Goal: Task Accomplishment & Management: Manage account settings

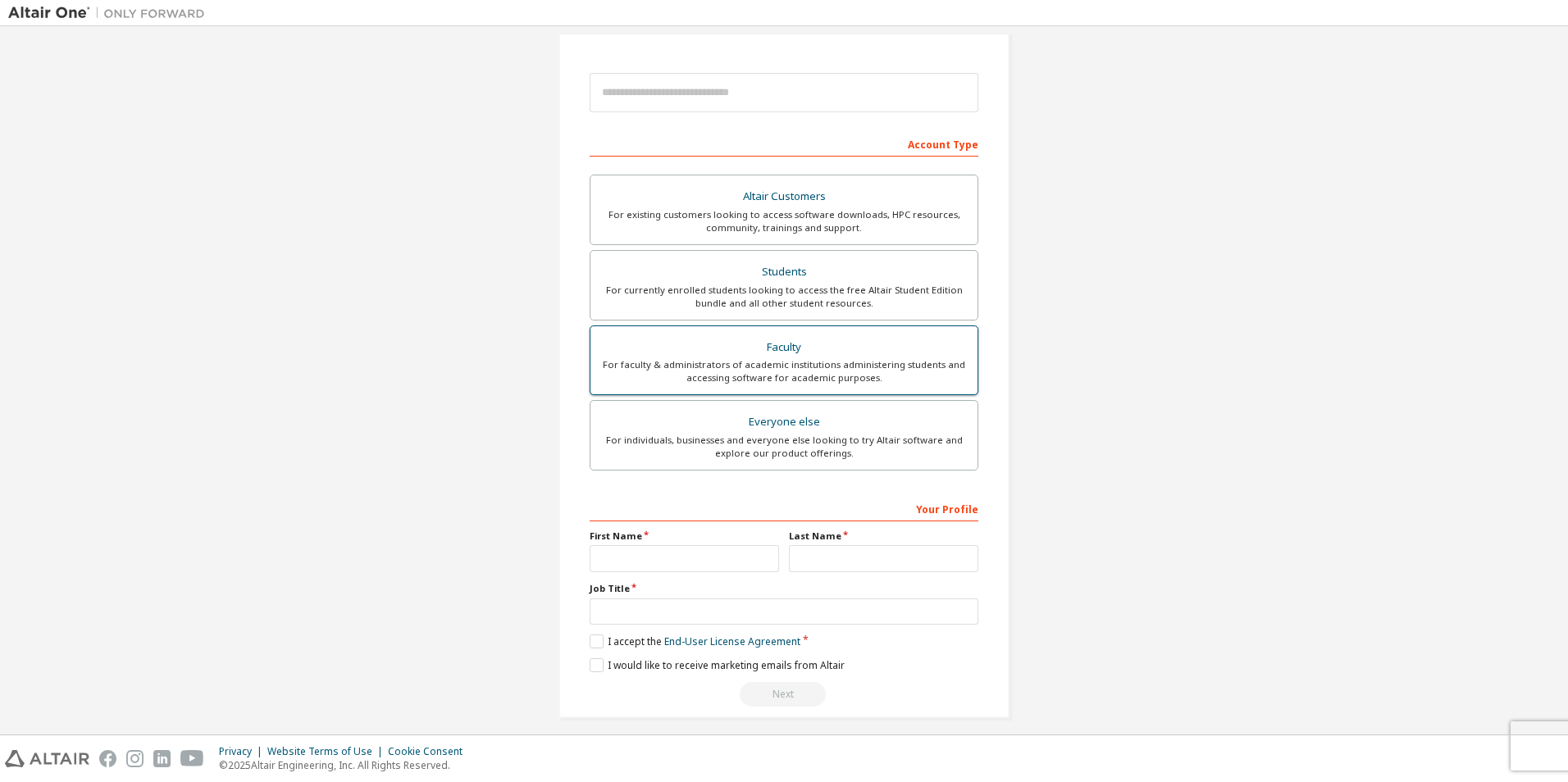
scroll to position [177, 0]
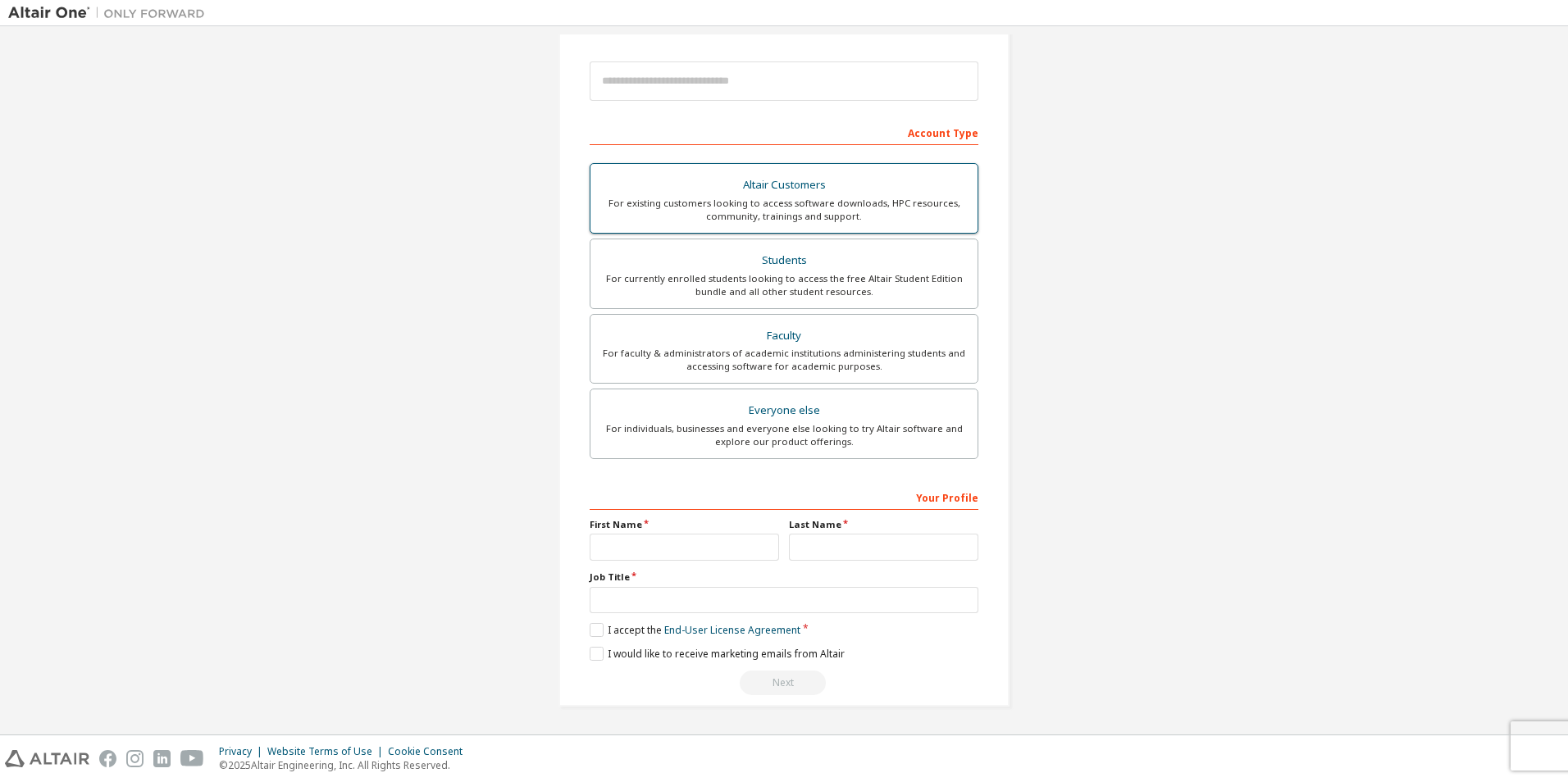
click at [928, 177] on div "Altair Customers" at bounding box center [784, 185] width 368 height 23
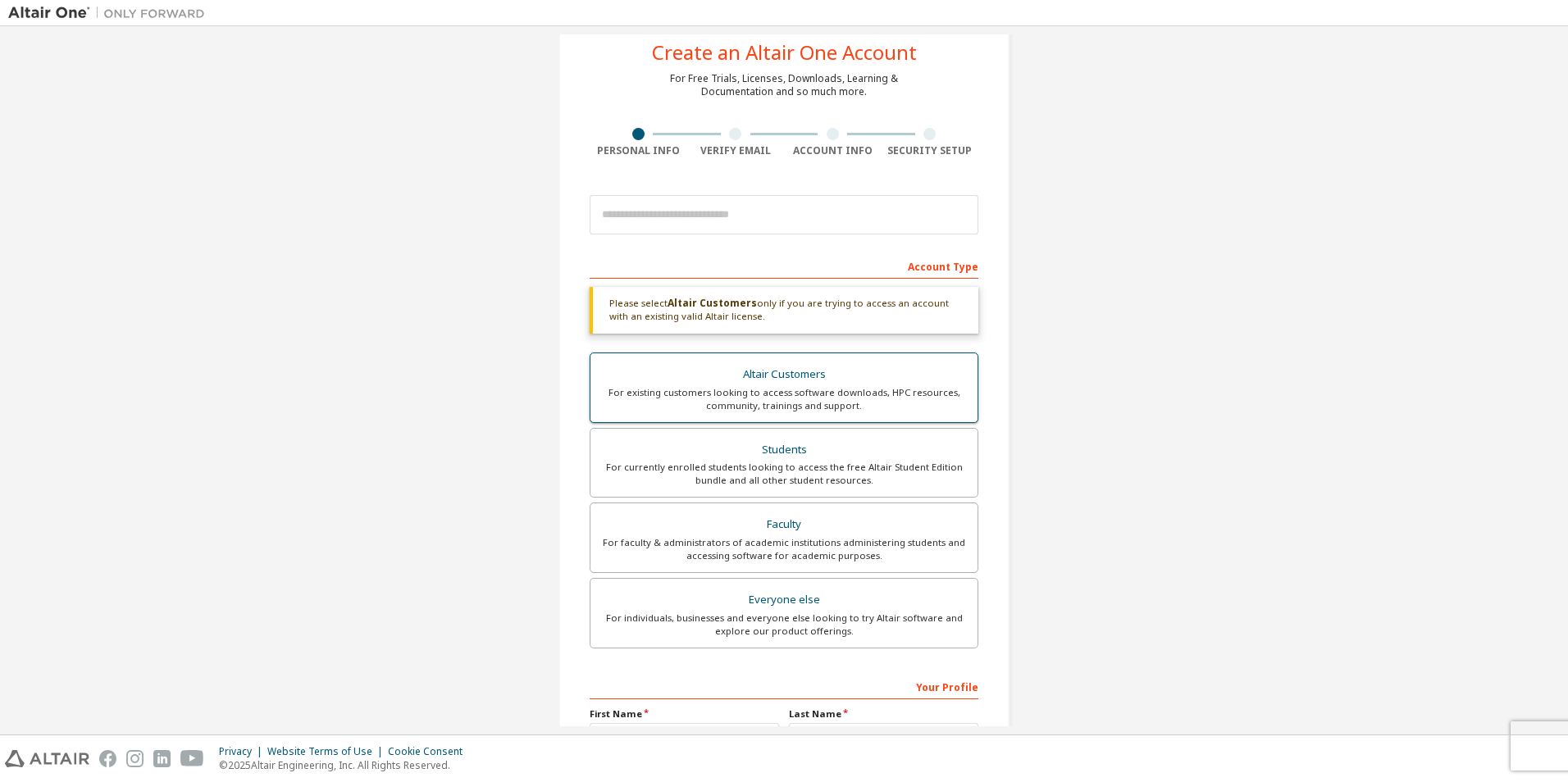
scroll to position [42, 0]
click at [777, 216] on input "email" at bounding box center [784, 215] width 388 height 39
type input "**********"
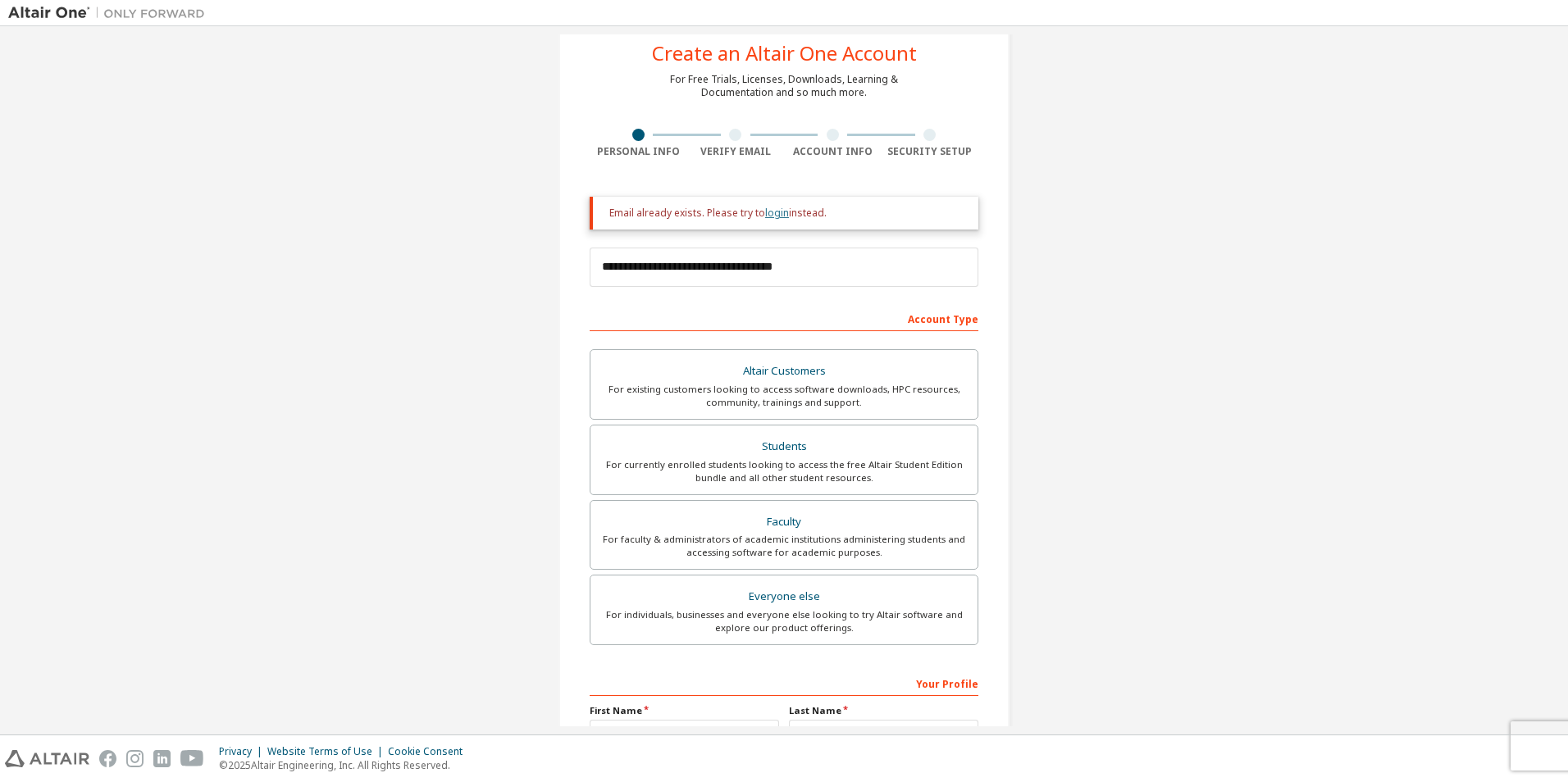
click at [765, 214] on link "login" at bounding box center [777, 213] width 23 height 14
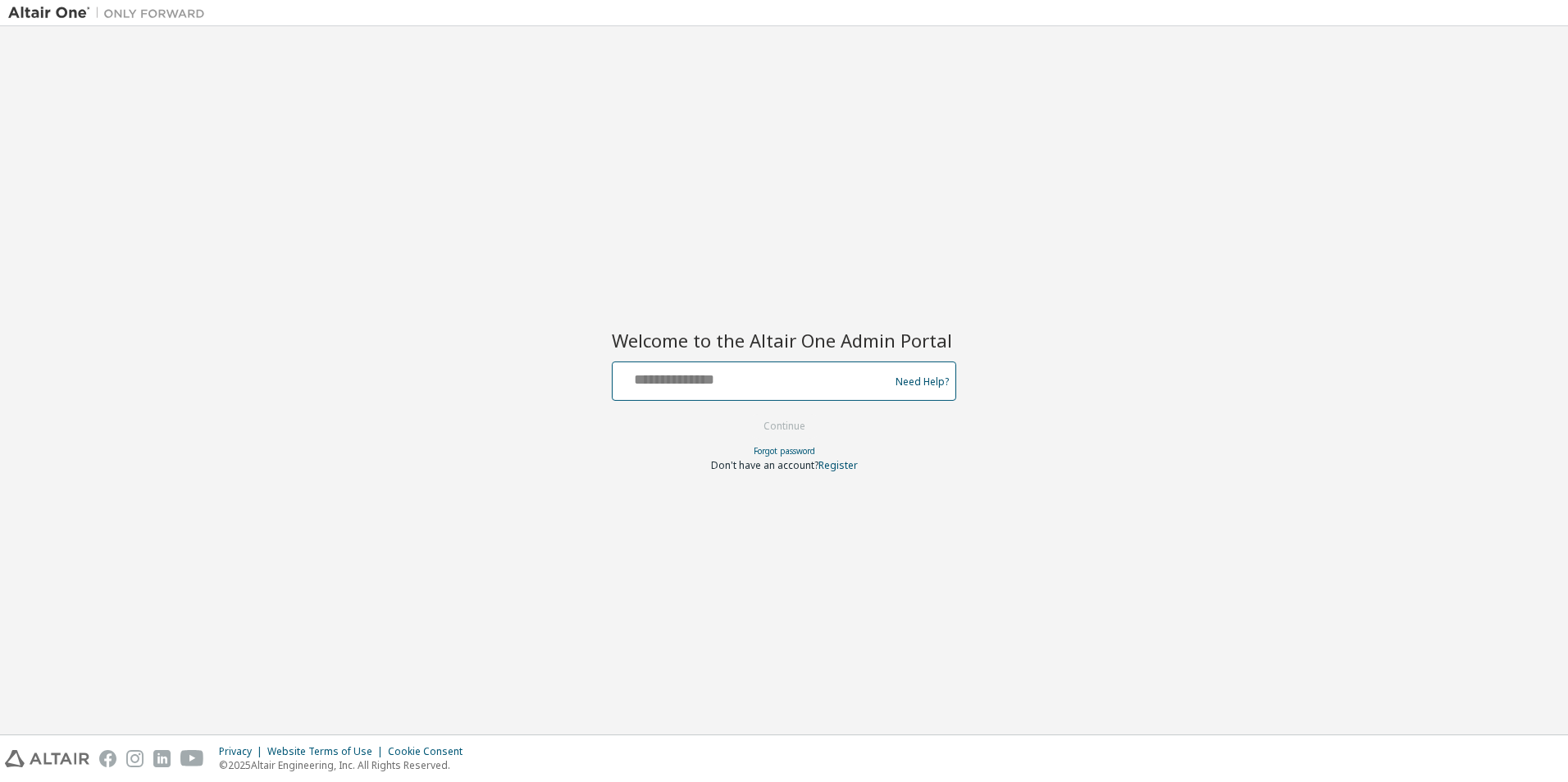
click at [665, 388] on input "text" at bounding box center [753, 378] width 268 height 23
type input "**********"
click at [790, 419] on button "Continue" at bounding box center [784, 426] width 76 height 24
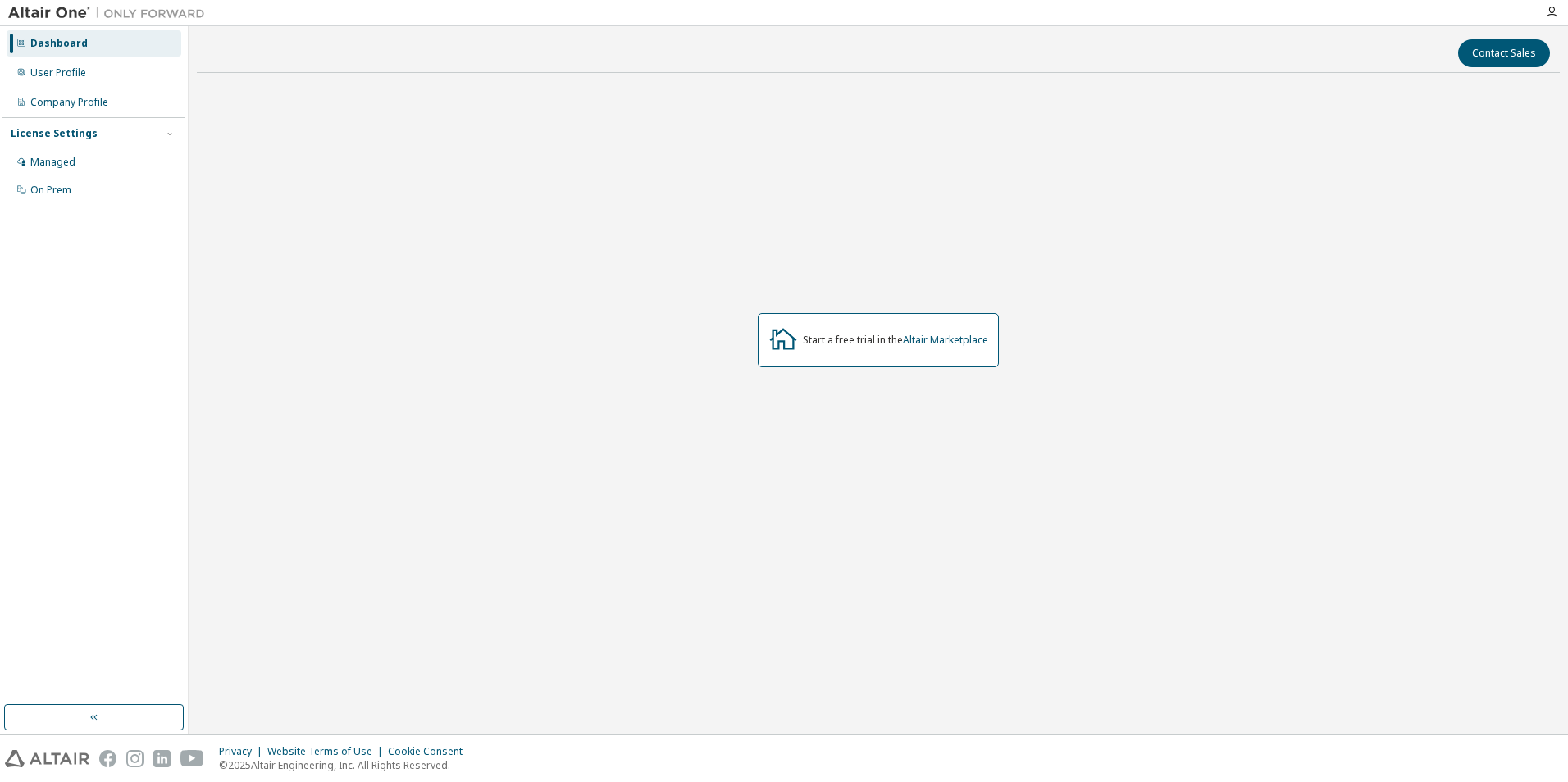
click at [822, 347] on div "Start a free trial in the Altair Marketplace" at bounding box center [878, 340] width 241 height 54
click at [76, 73] on div "User Profile" at bounding box center [58, 73] width 56 height 13
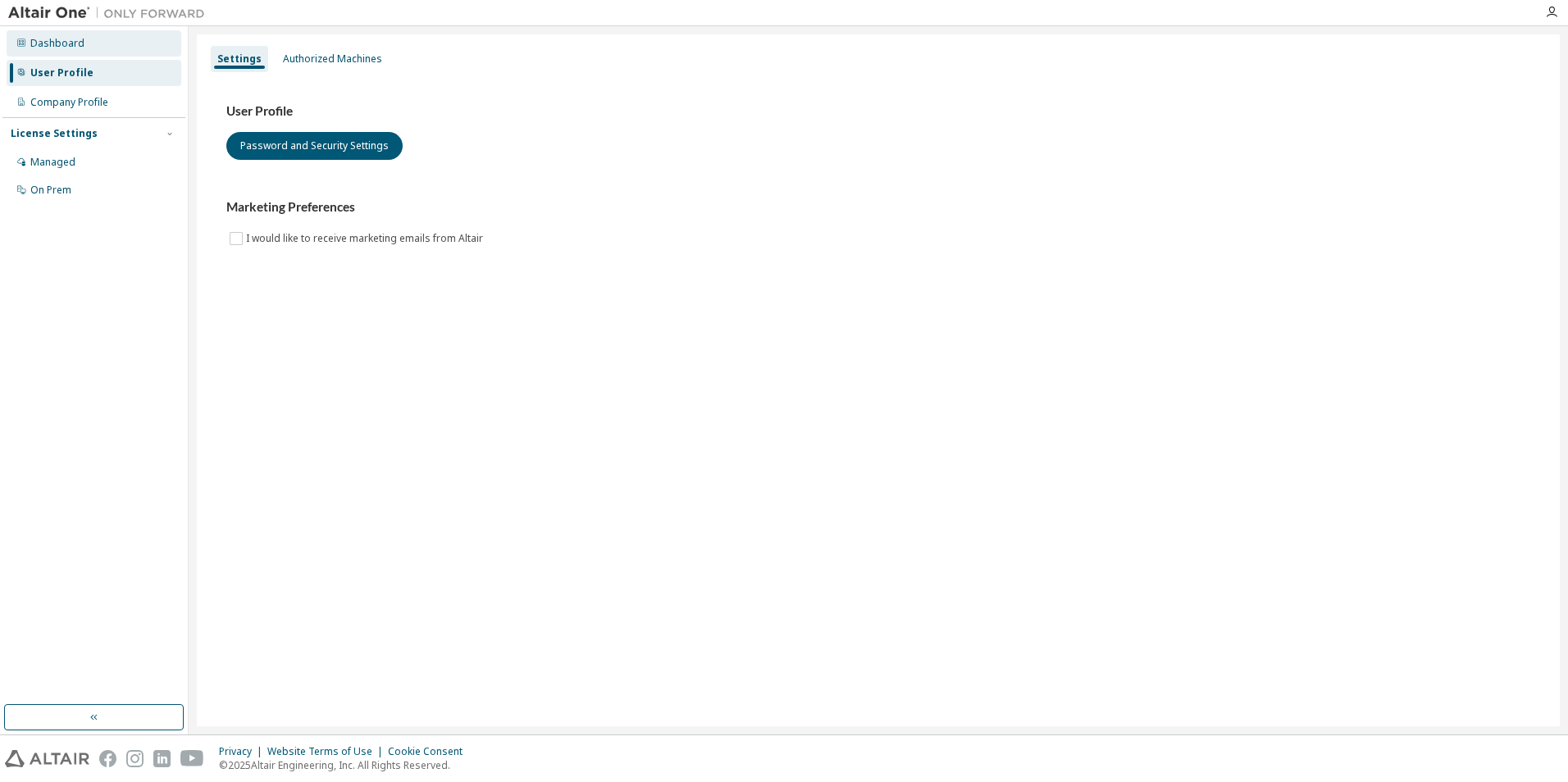
click at [70, 33] on div "Dashboard" at bounding box center [94, 43] width 175 height 26
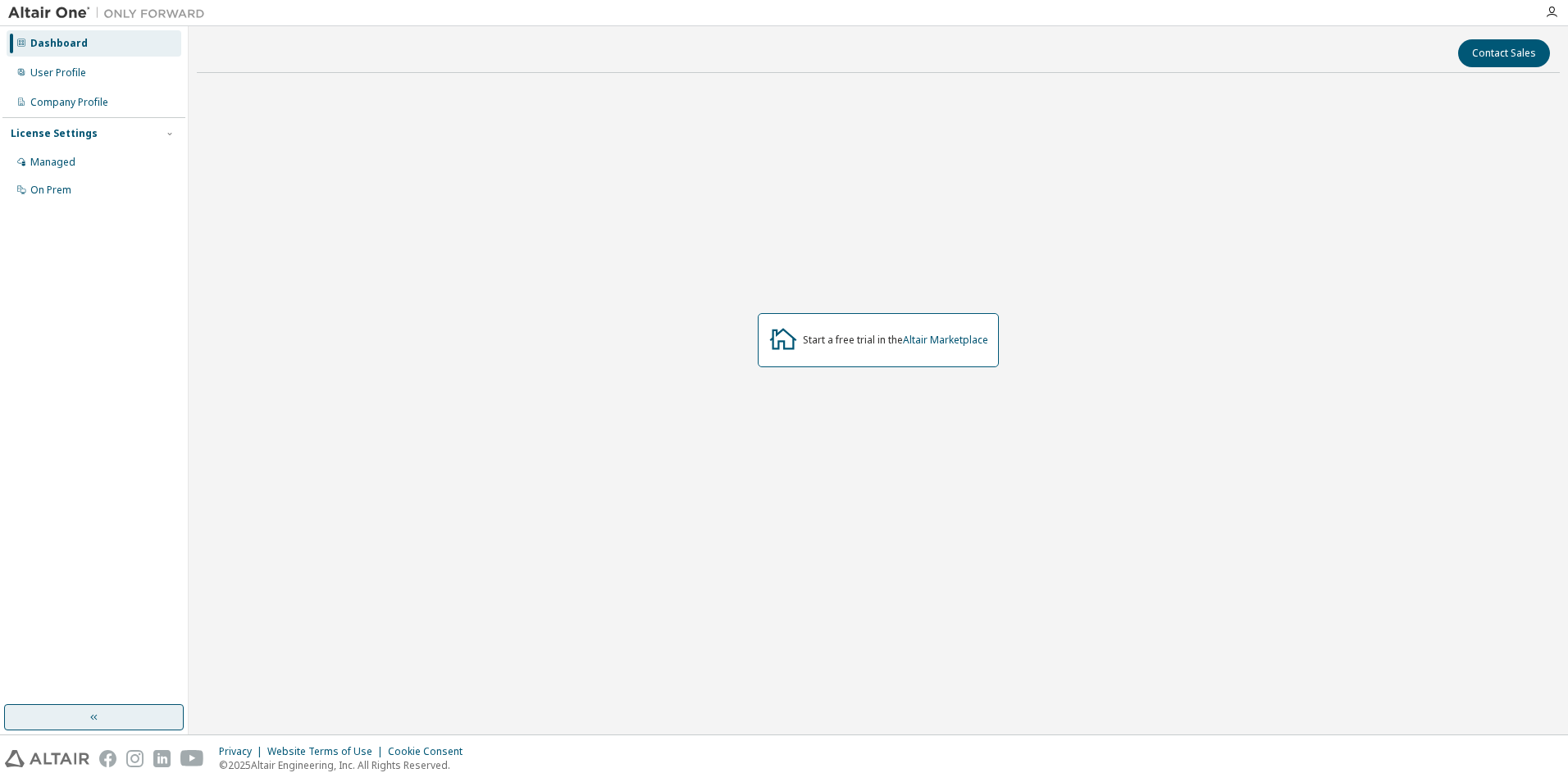
click at [119, 718] on button "button" at bounding box center [94, 717] width 179 height 26
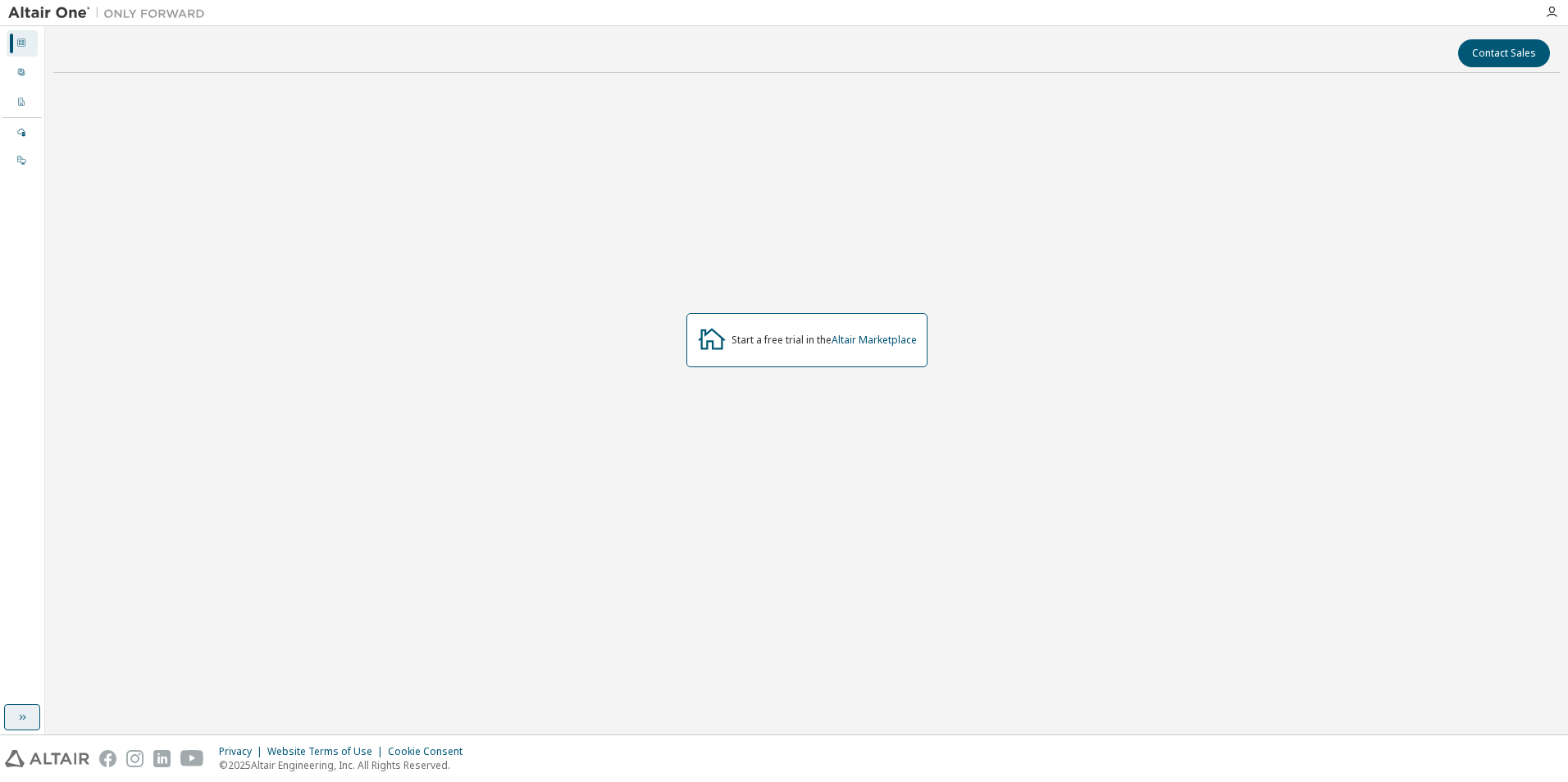
click at [19, 718] on icon "button" at bounding box center [23, 718] width 13 height 13
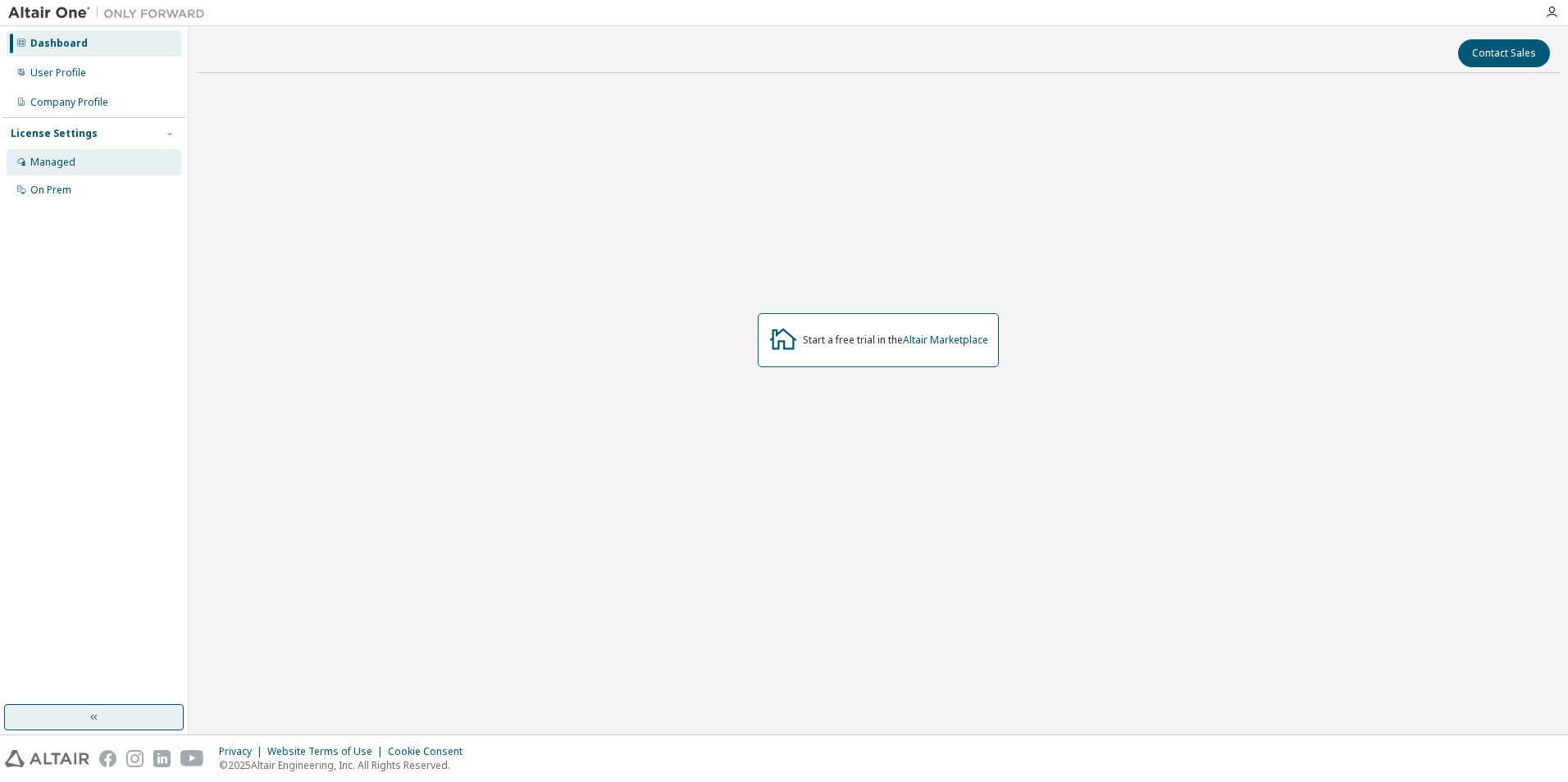
click at [56, 153] on div "Managed" at bounding box center [94, 162] width 175 height 26
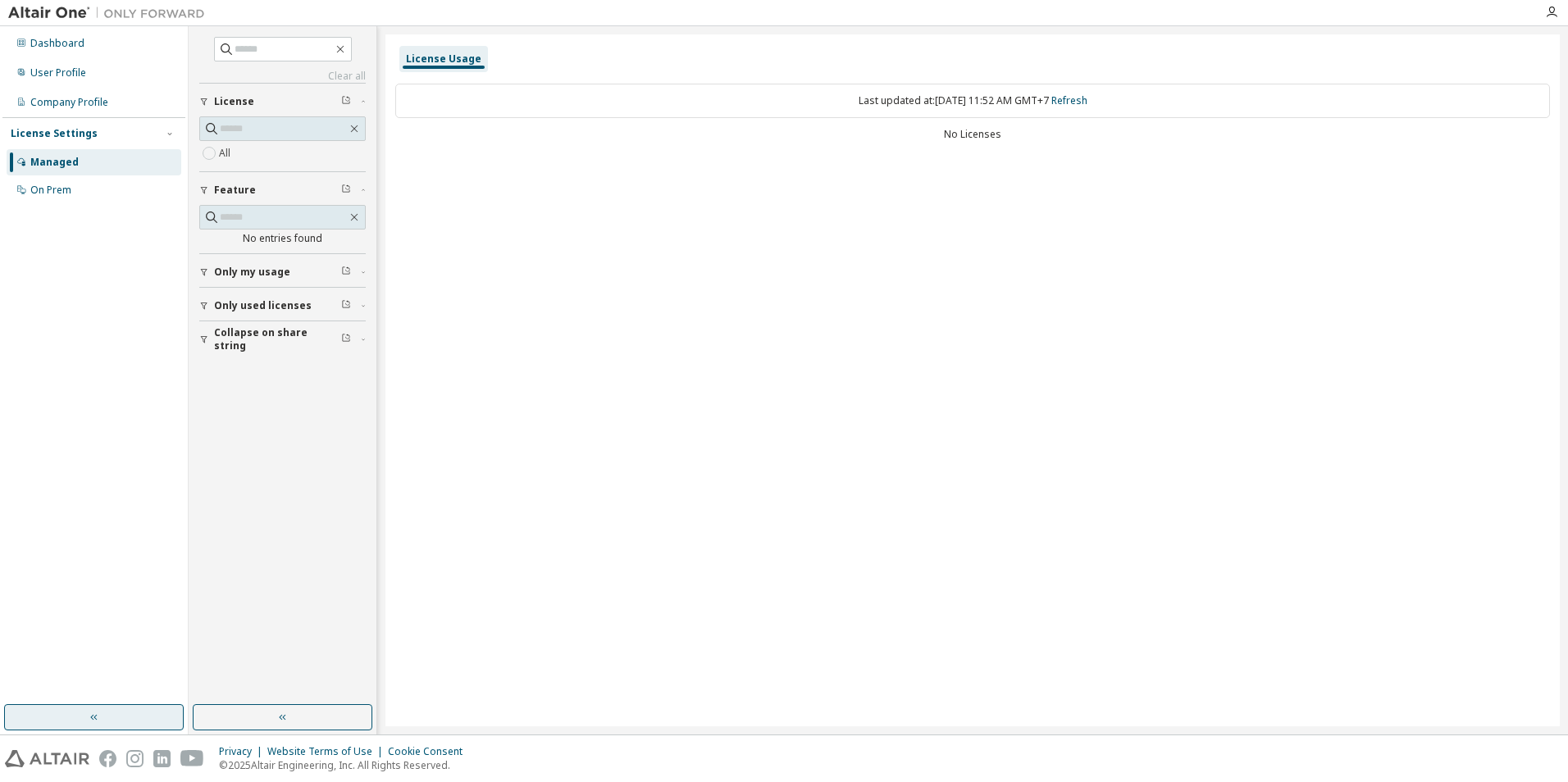
click at [59, 171] on div "Managed" at bounding box center [94, 162] width 175 height 26
click at [67, 188] on div "On Prem" at bounding box center [50, 190] width 41 height 13
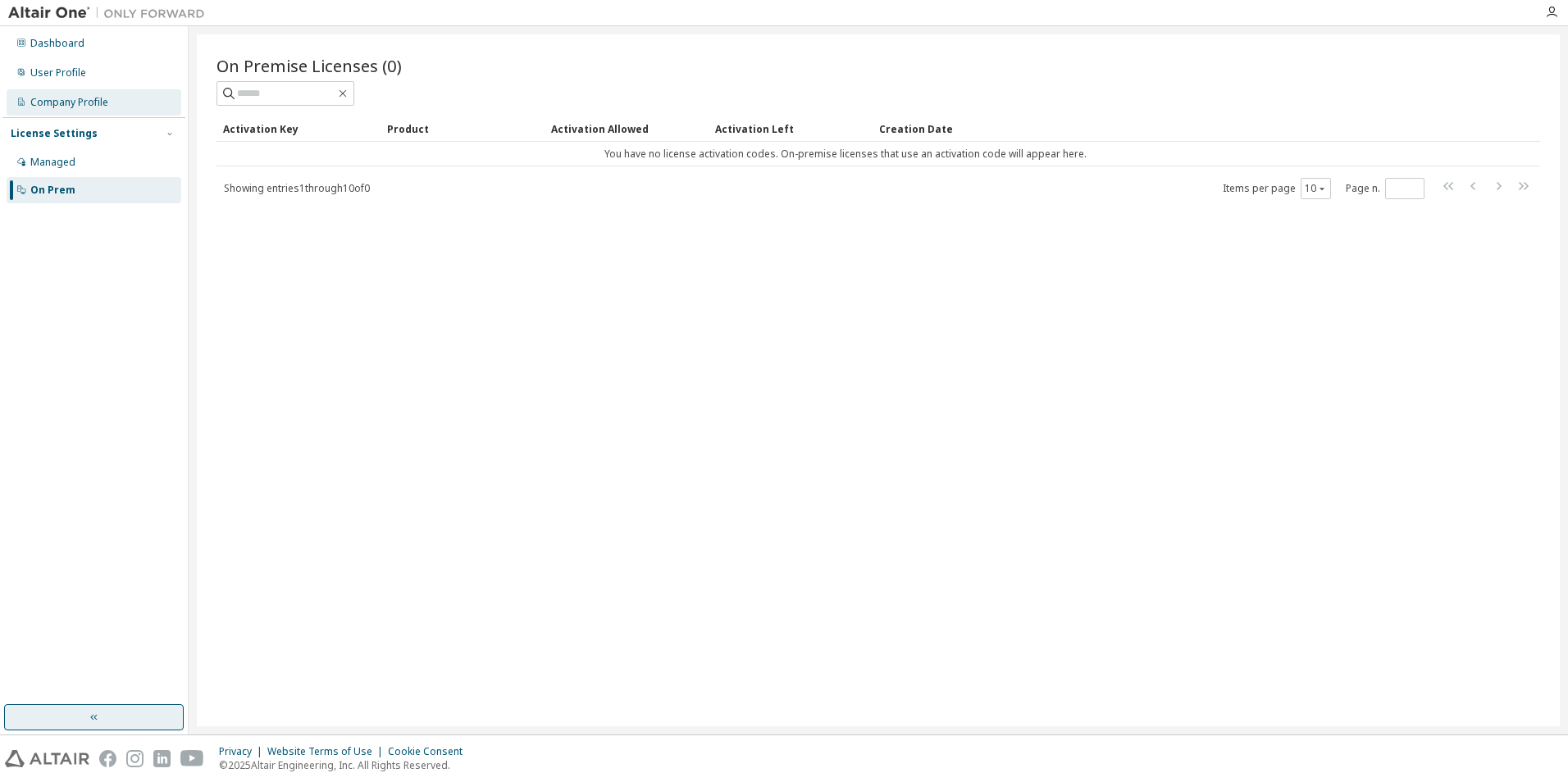
click at [79, 103] on div "Company Profile" at bounding box center [69, 103] width 78 height 13
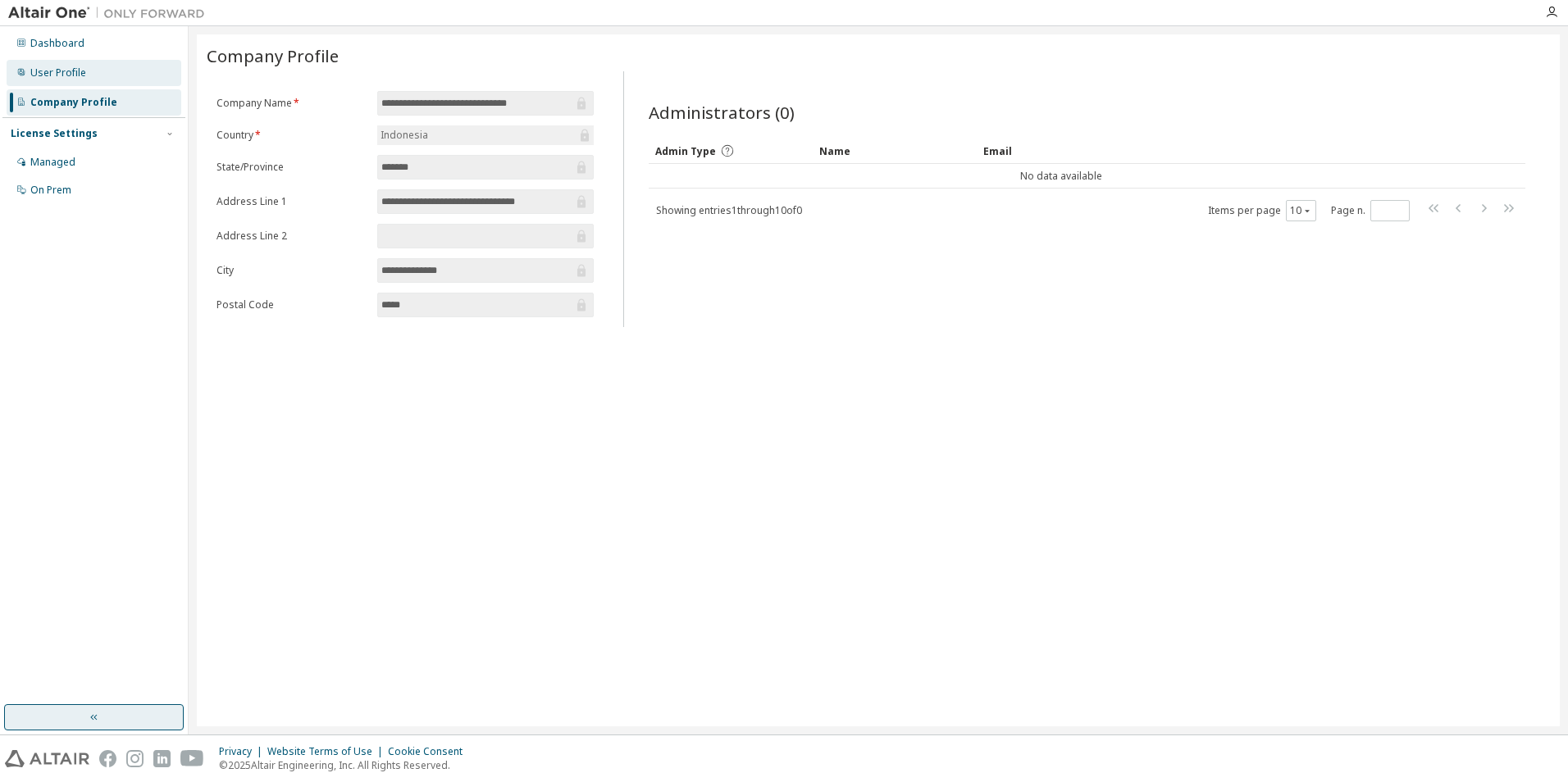
click at [83, 78] on div "User Profile" at bounding box center [58, 73] width 56 height 13
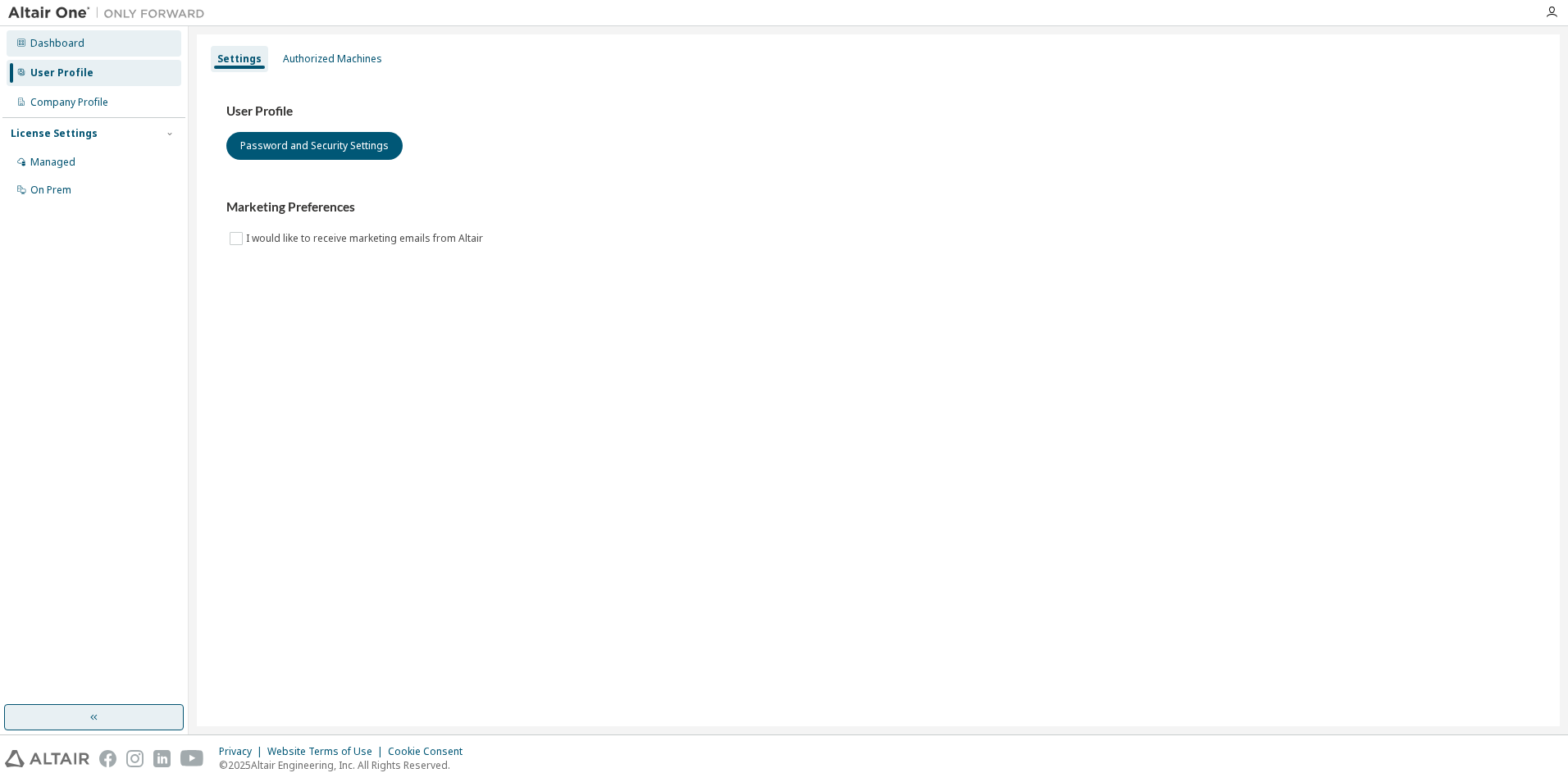
click at [88, 49] on div "Dashboard" at bounding box center [94, 43] width 175 height 26
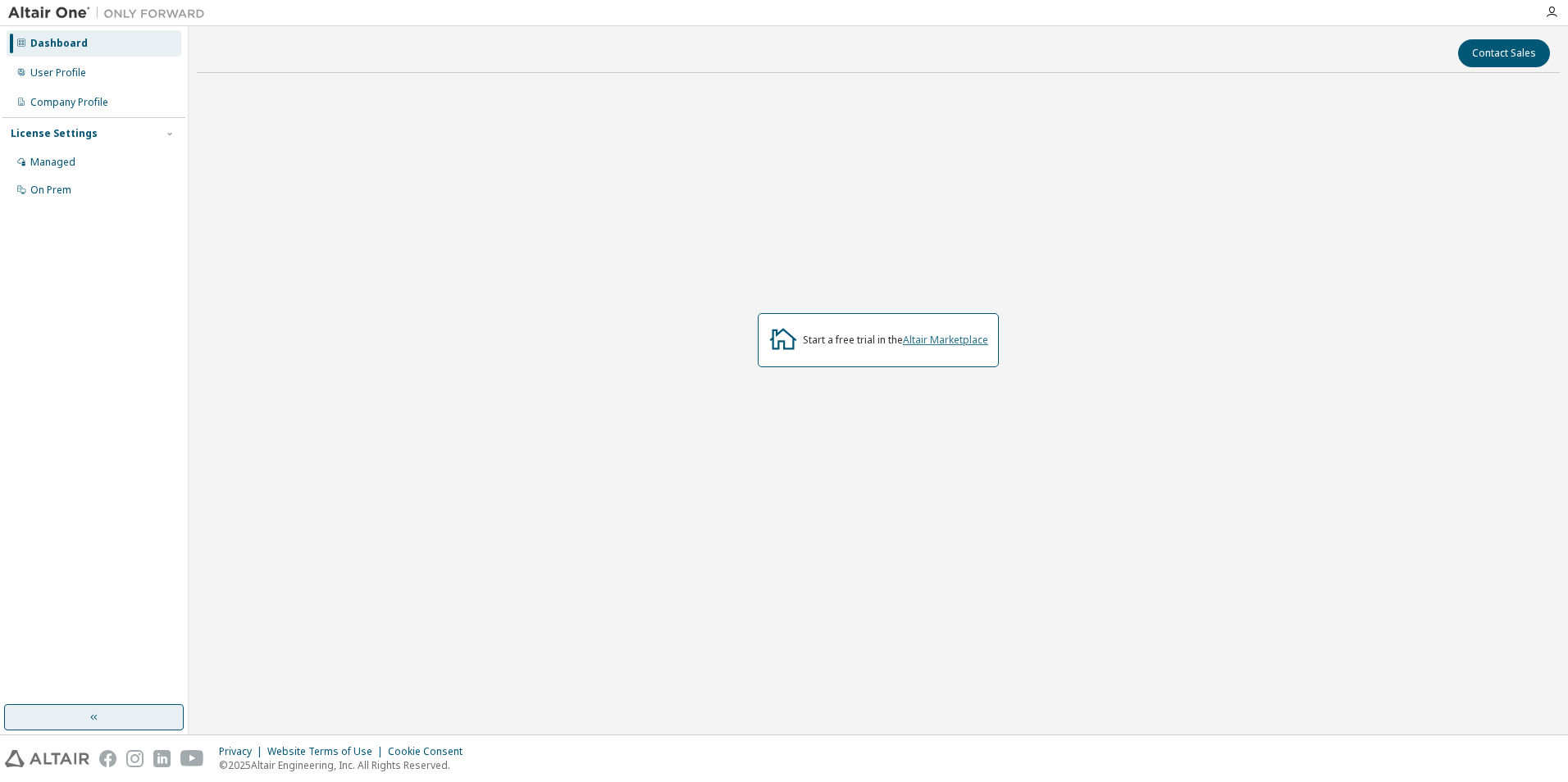
click at [952, 341] on link "Altair Marketplace" at bounding box center [945, 340] width 85 height 14
